Goal: Task Accomplishment & Management: Manage account settings

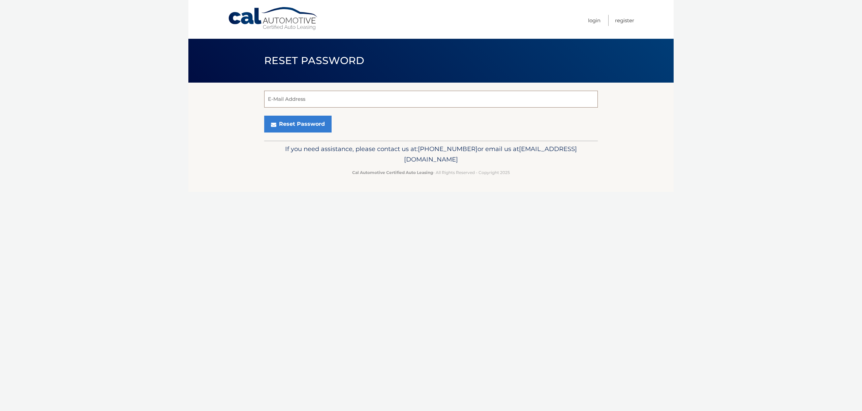
click at [329, 97] on input "E-Mail Address" at bounding box center [431, 99] width 334 height 17
type input "[EMAIL_ADDRESS][DOMAIN_NAME]"
click at [292, 127] on button "Reset Password" at bounding box center [297, 124] width 67 height 17
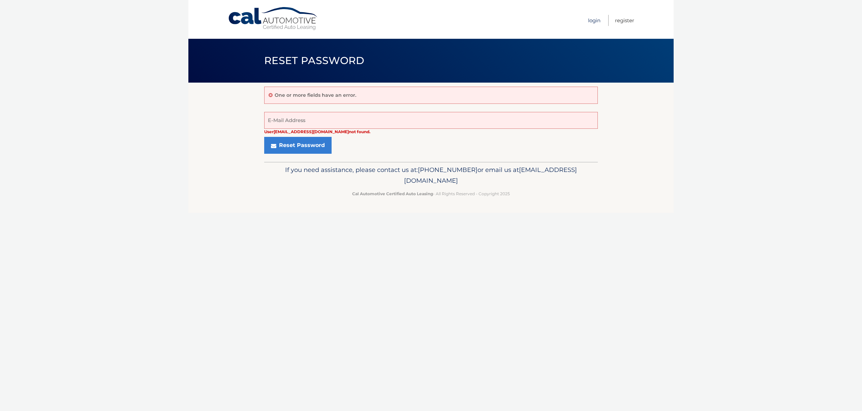
click at [591, 20] on link "Login" at bounding box center [594, 20] width 12 height 11
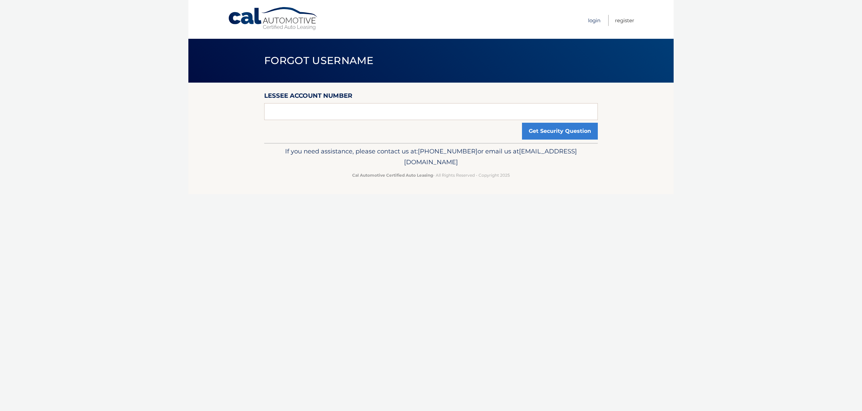
click at [594, 22] on link "Login" at bounding box center [594, 20] width 12 height 11
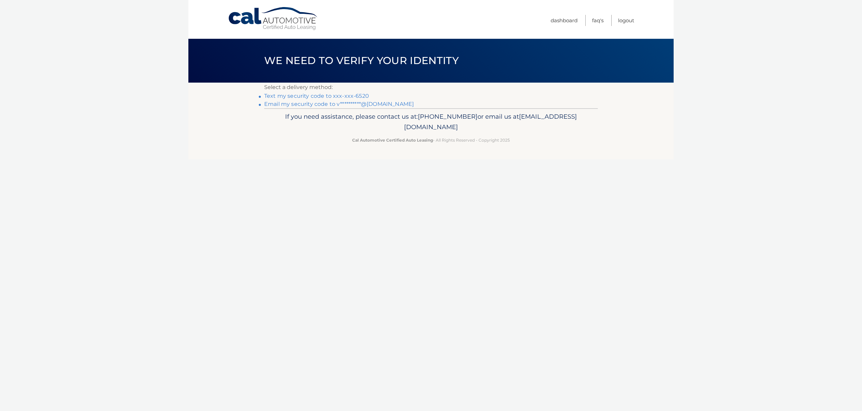
click at [340, 96] on link "Text my security code to xxx-xxx-6520" at bounding box center [316, 96] width 105 height 6
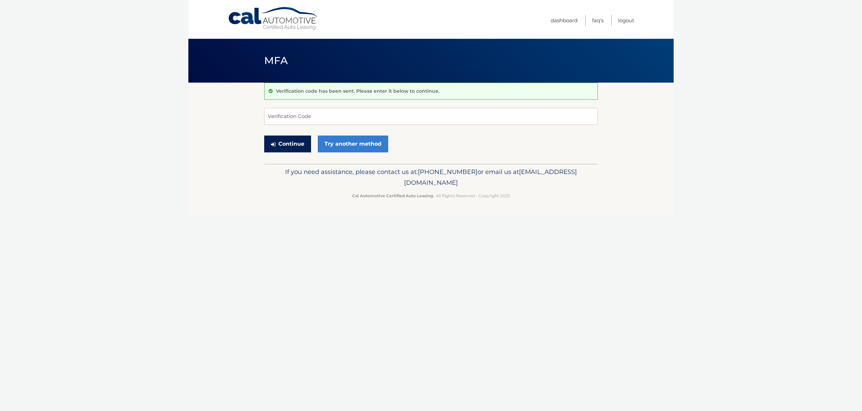
click at [292, 142] on button "Continue" at bounding box center [287, 144] width 47 height 17
click at [326, 116] on input "Verification Code" at bounding box center [431, 116] width 334 height 17
click at [335, 139] on link "Try another method" at bounding box center [353, 144] width 70 height 17
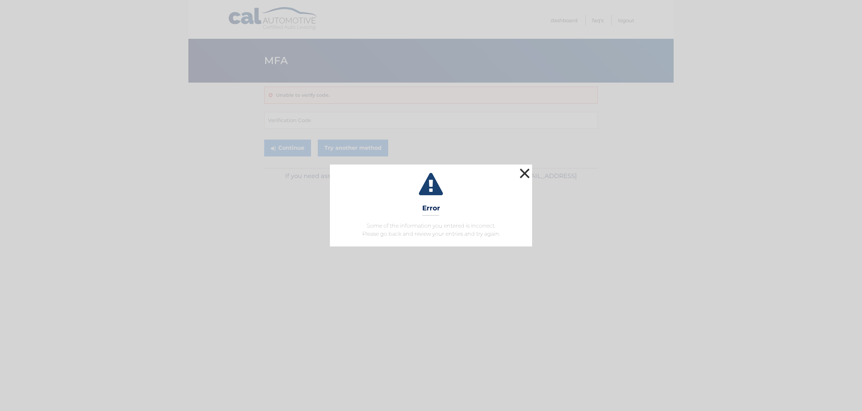
click at [523, 169] on button "×" at bounding box center [524, 173] width 13 height 13
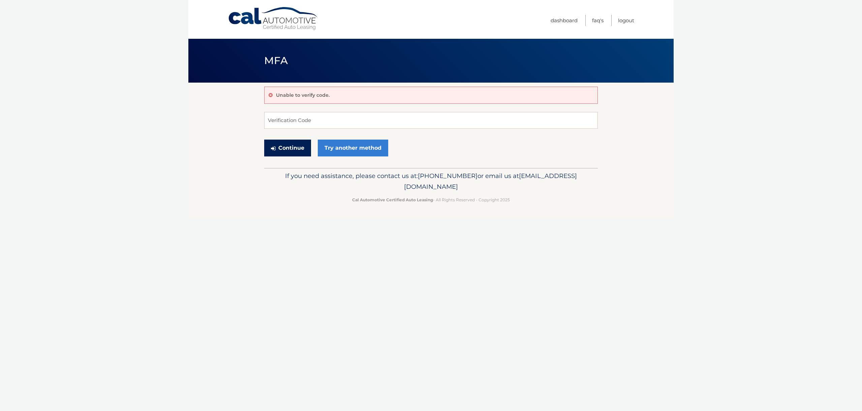
click at [292, 148] on button "Continue" at bounding box center [287, 148] width 47 height 17
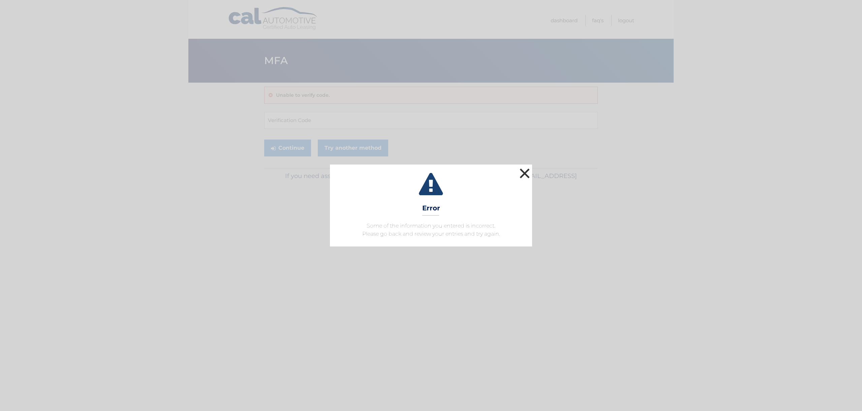
click at [525, 170] on button "×" at bounding box center [524, 173] width 13 height 13
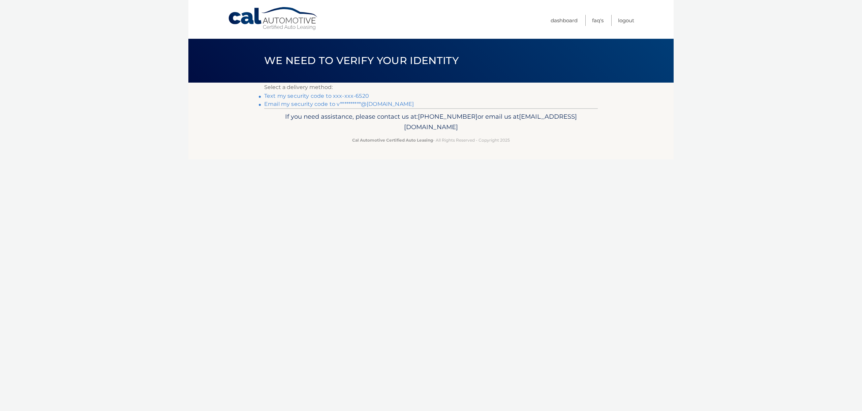
click at [318, 95] on link "Text my security code to xxx-xxx-6520" at bounding box center [316, 96] width 105 height 6
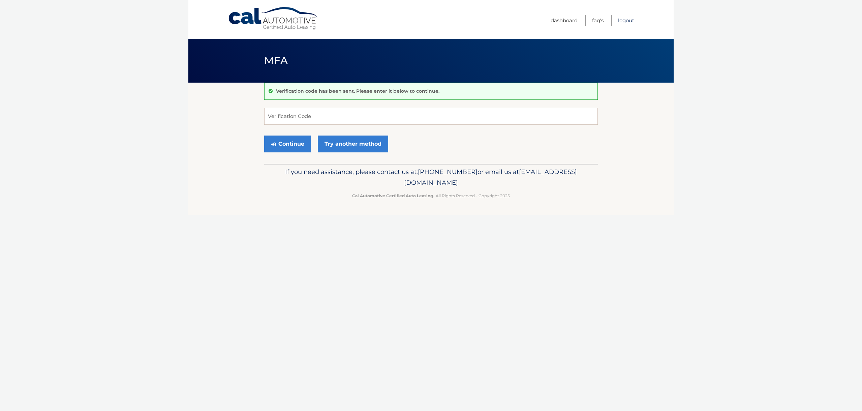
click at [625, 21] on link "Logout" at bounding box center [626, 20] width 16 height 11
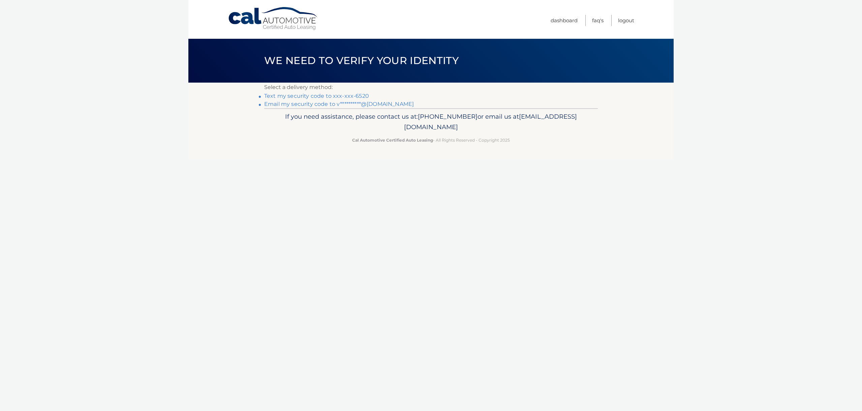
click at [320, 95] on link "Text my security code to xxx-xxx-6520" at bounding box center [316, 96] width 105 height 6
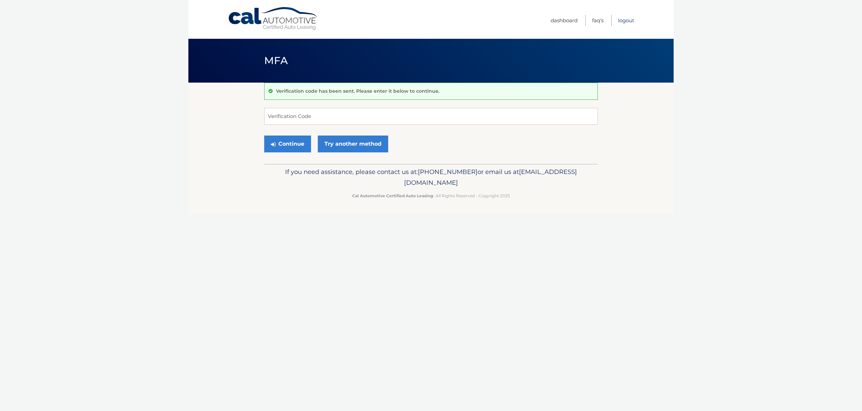
click at [624, 22] on link "Logout" at bounding box center [626, 20] width 16 height 11
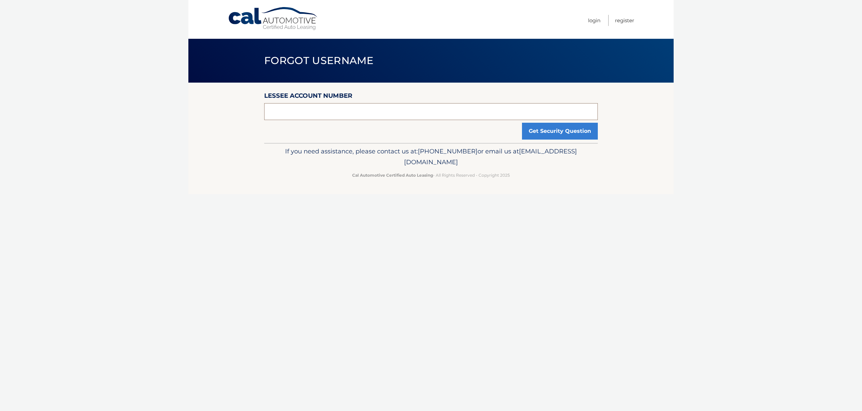
click at [329, 115] on input "text" at bounding box center [431, 111] width 334 height 17
type input "44455852582"
click at [550, 132] on button "Get Security Question" at bounding box center [560, 131] width 76 height 17
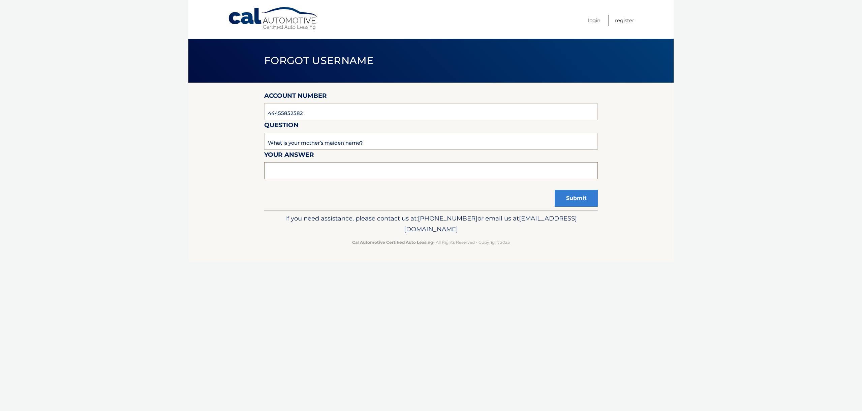
click at [319, 170] on input "text" at bounding box center [431, 170] width 334 height 17
type input "school"
drag, startPoint x: 290, startPoint y: 170, endPoint x: 271, endPoint y: 169, distance: 18.6
click at [264, 169] on input "school" at bounding box center [431, 170] width 334 height 17
type input "school"
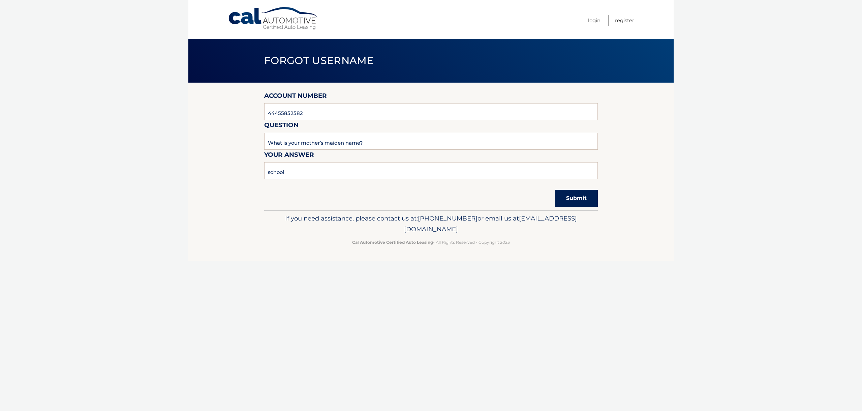
click at [578, 199] on button "Submit" at bounding box center [576, 198] width 43 height 17
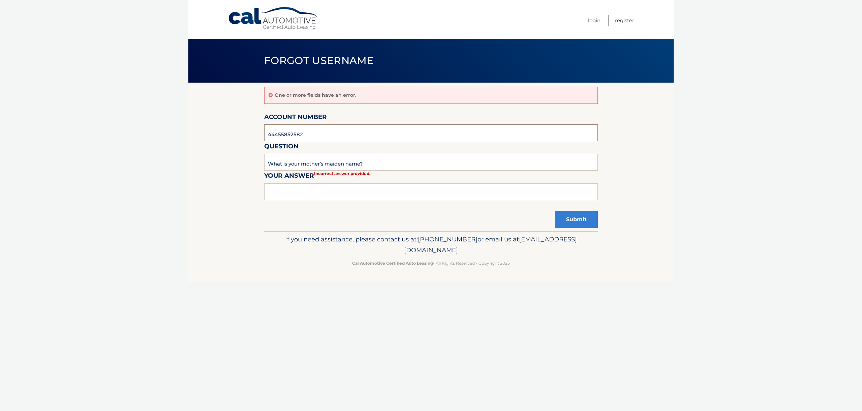
drag, startPoint x: 302, startPoint y: 134, endPoint x: 258, endPoint y: 135, distance: 44.2
click at [257, 135] on section "One or more fields have an error. Account Number 44455852582 Question What is y…" at bounding box center [431, 157] width 486 height 149
click at [372, 161] on input "What is your mother’s maiden name?" at bounding box center [431, 162] width 334 height 17
drag, startPoint x: 370, startPoint y: 163, endPoint x: 264, endPoint y: 165, distance: 105.9
click at [264, 165] on input "What is your mother’s maiden name?" at bounding box center [431, 162] width 334 height 17
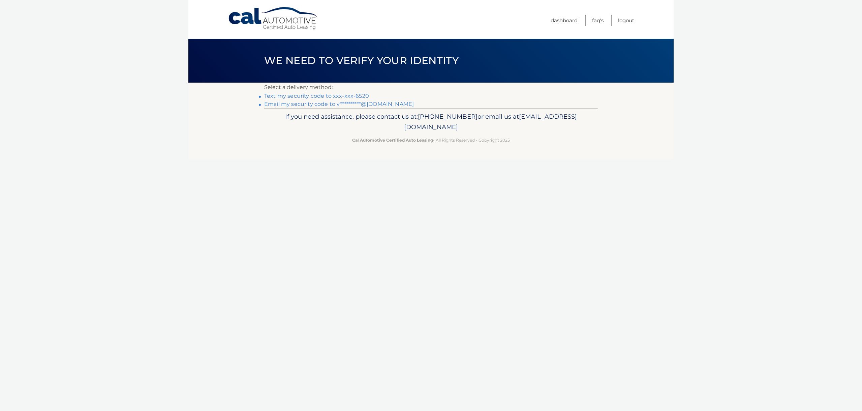
click at [354, 95] on link "Text my security code to xxx-xxx-6520" at bounding box center [316, 96] width 105 height 6
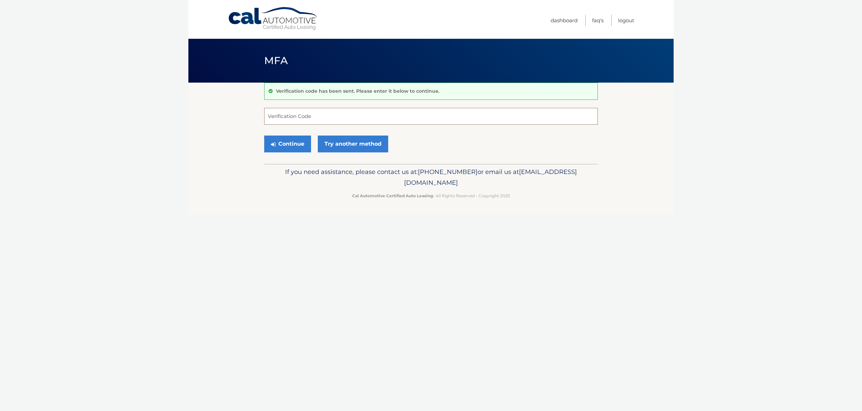
scroll to position [0, 0]
drag, startPoint x: 353, startPoint y: 112, endPoint x: 364, endPoint y: 117, distance: 12.7
click at [353, 112] on input "Verification Code" at bounding box center [431, 116] width 334 height 17
click at [282, 117] on input "Verification Code" at bounding box center [431, 116] width 334 height 17
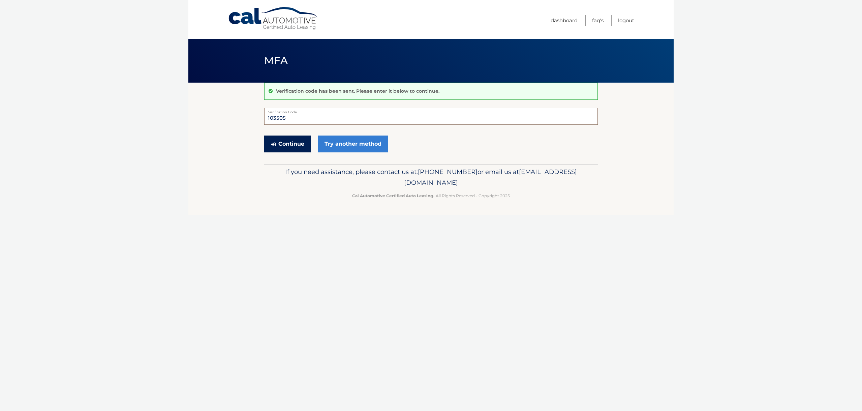
type input "103505"
click at [292, 144] on button "Continue" at bounding box center [287, 144] width 47 height 17
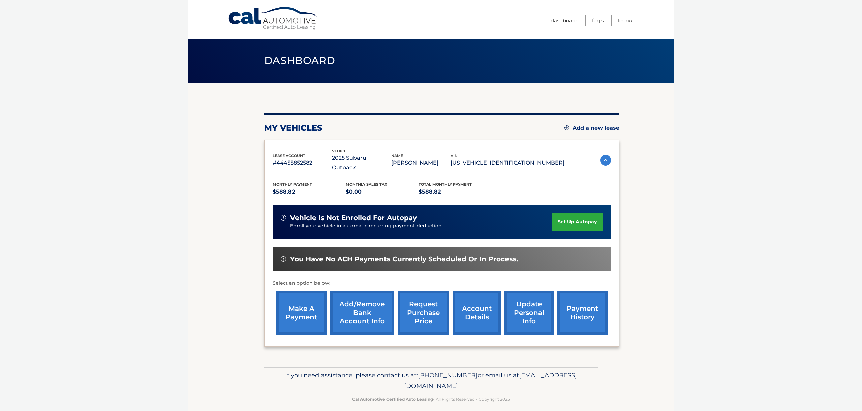
click at [301, 298] on link "make a payment" at bounding box center [301, 313] width 51 height 44
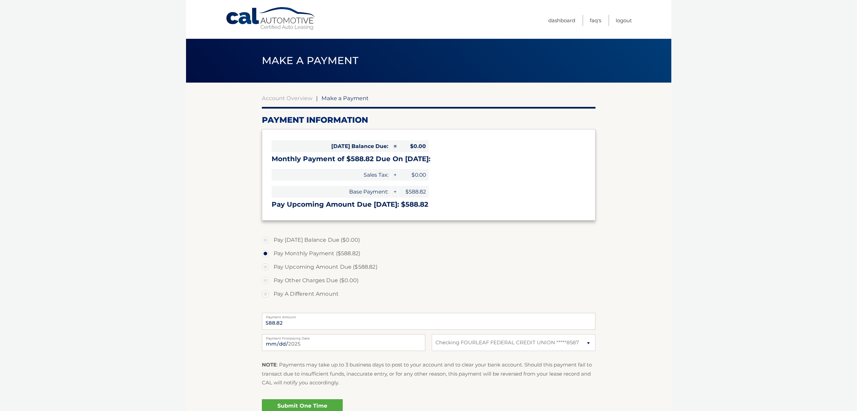
select select "MTRkNGVmZmYtOWZkNC00MmJhLWE2M2EtMWI5MTMyZTg4NmE2"
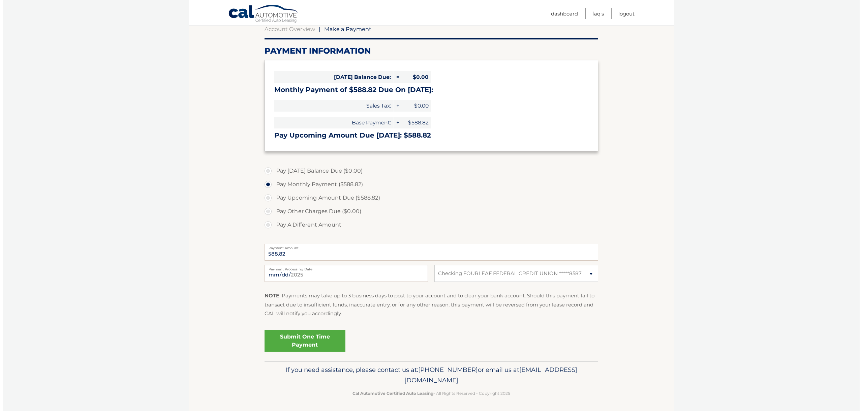
scroll to position [69, 0]
click at [314, 337] on link "Submit One Time Payment" at bounding box center [302, 341] width 81 height 22
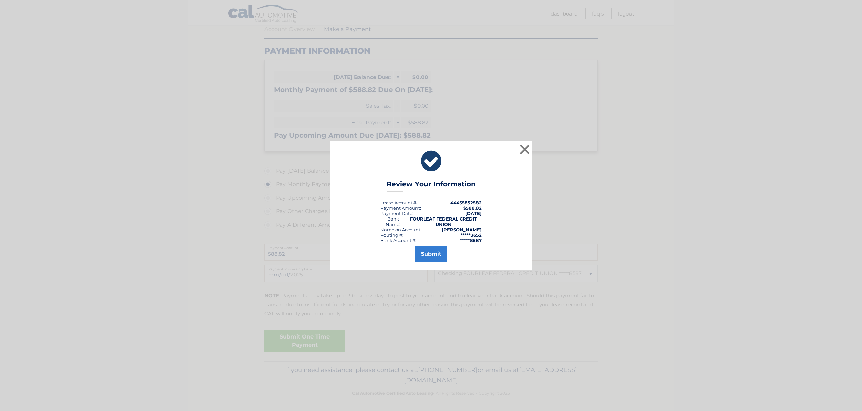
click at [427, 253] on button "Submit" at bounding box center [431, 254] width 31 height 16
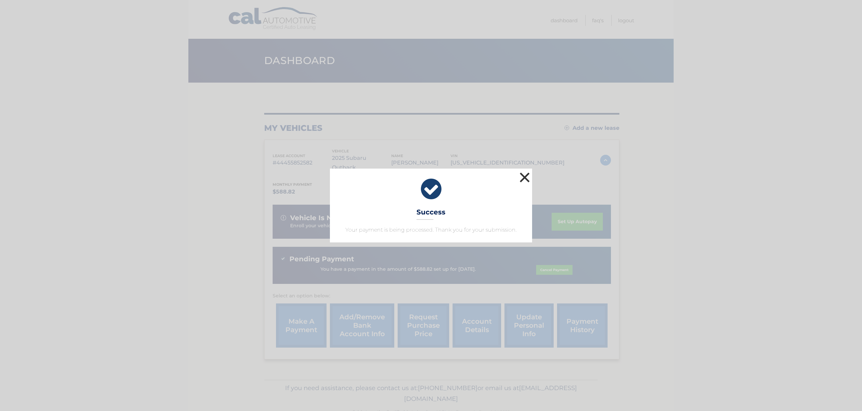
click at [523, 177] on button "×" at bounding box center [524, 177] width 13 height 13
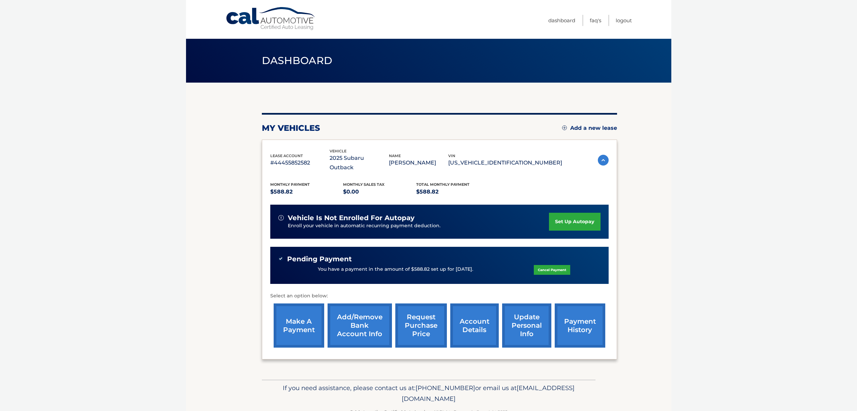
click at [579, 310] on link "payment history" at bounding box center [580, 325] width 51 height 44
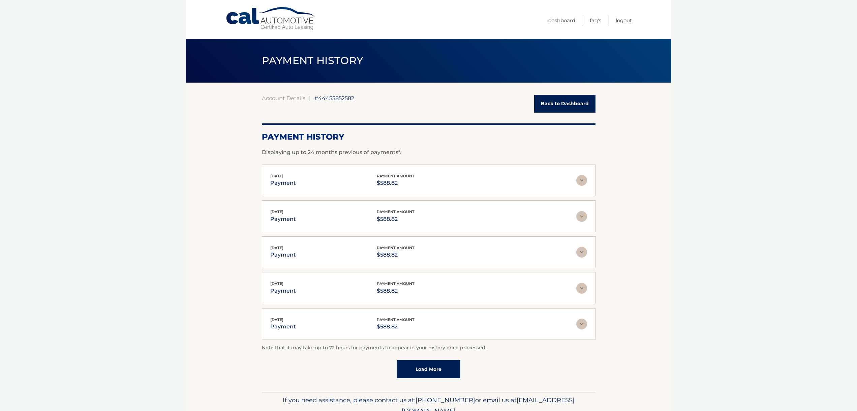
click at [563, 103] on link "Back to Dashboard" at bounding box center [564, 104] width 61 height 18
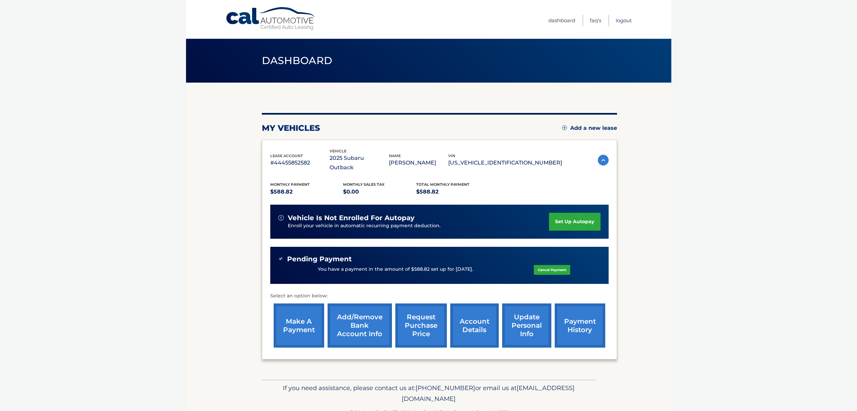
click at [627, 21] on link "Logout" at bounding box center [624, 20] width 16 height 11
